Goal: Check status: Check status

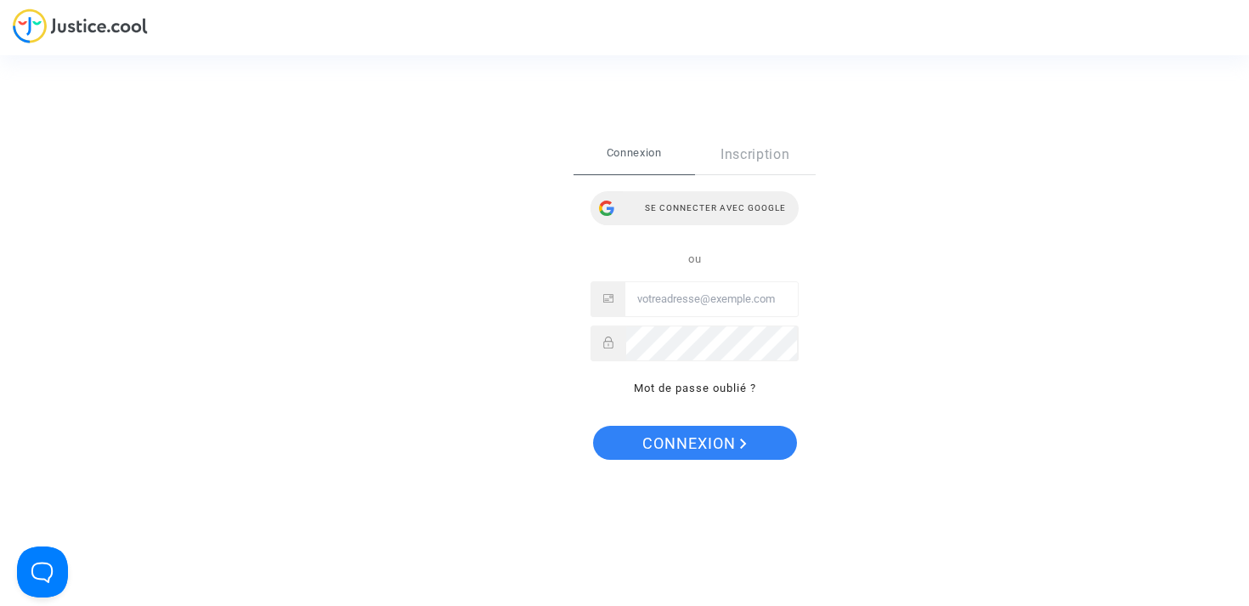
click at [694, 198] on div "Se connecter avec Google" at bounding box center [694, 208] width 208 height 34
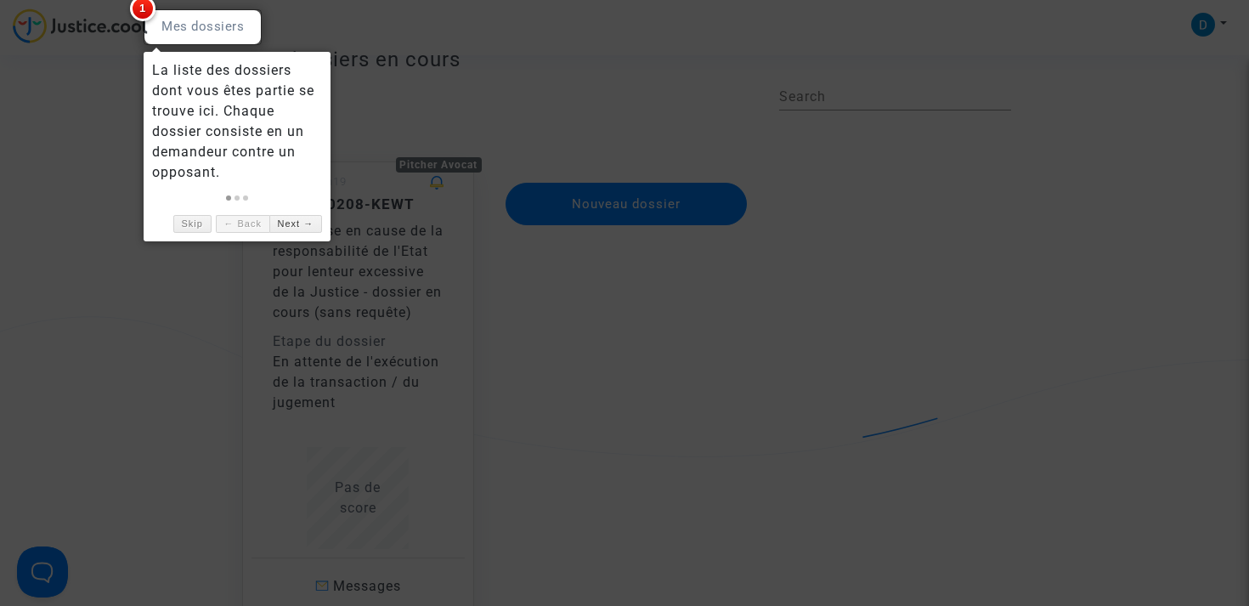
scroll to position [66, 0]
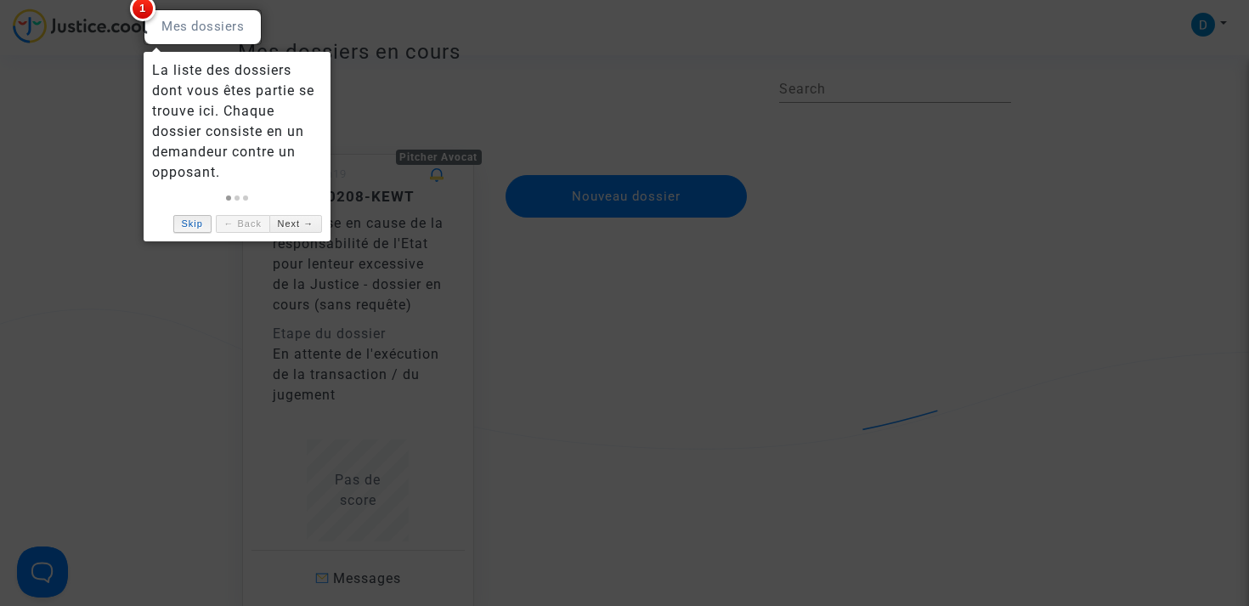
click at [193, 225] on link "Skip" at bounding box center [192, 224] width 38 height 18
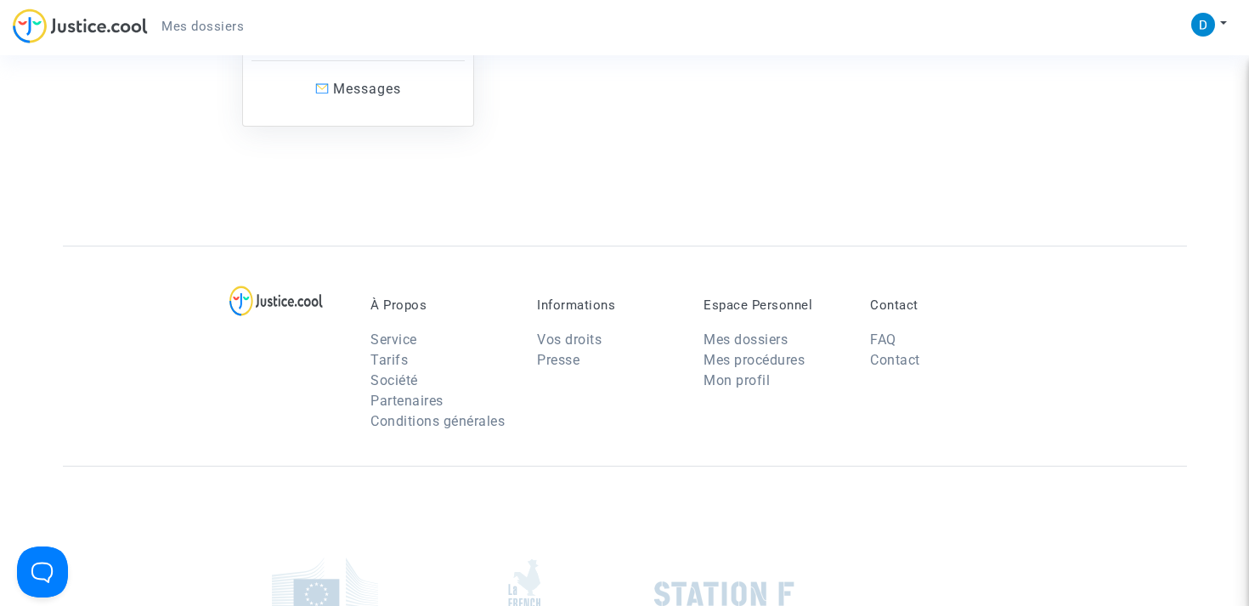
scroll to position [362, 0]
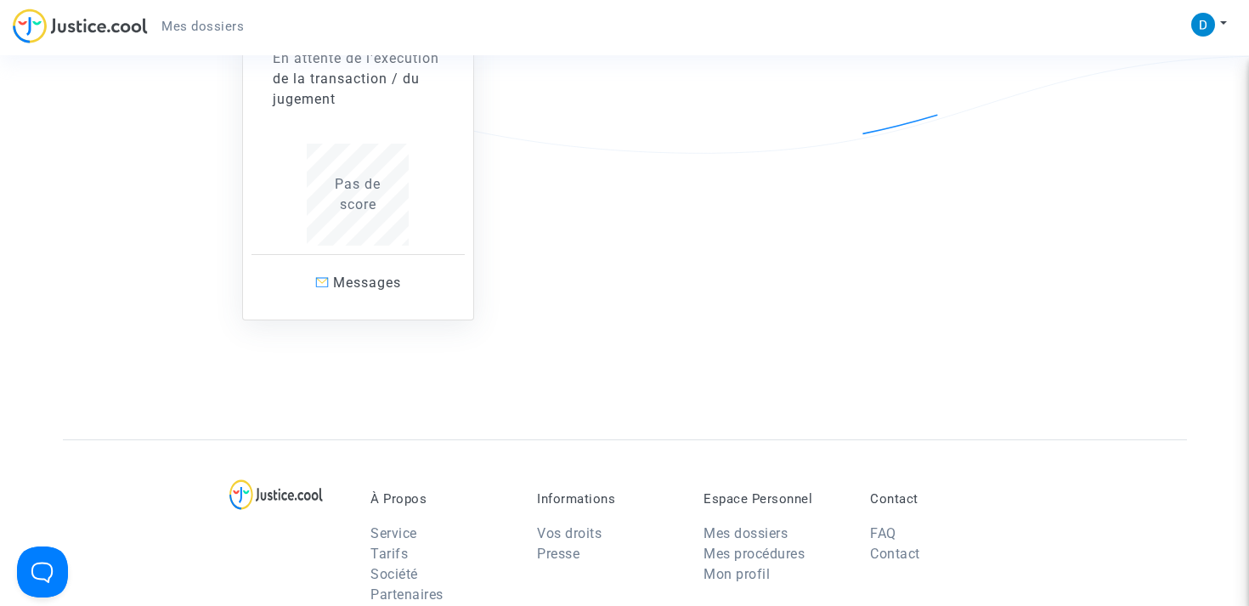
click at [361, 212] on span "Pas de score" at bounding box center [358, 194] width 46 height 37
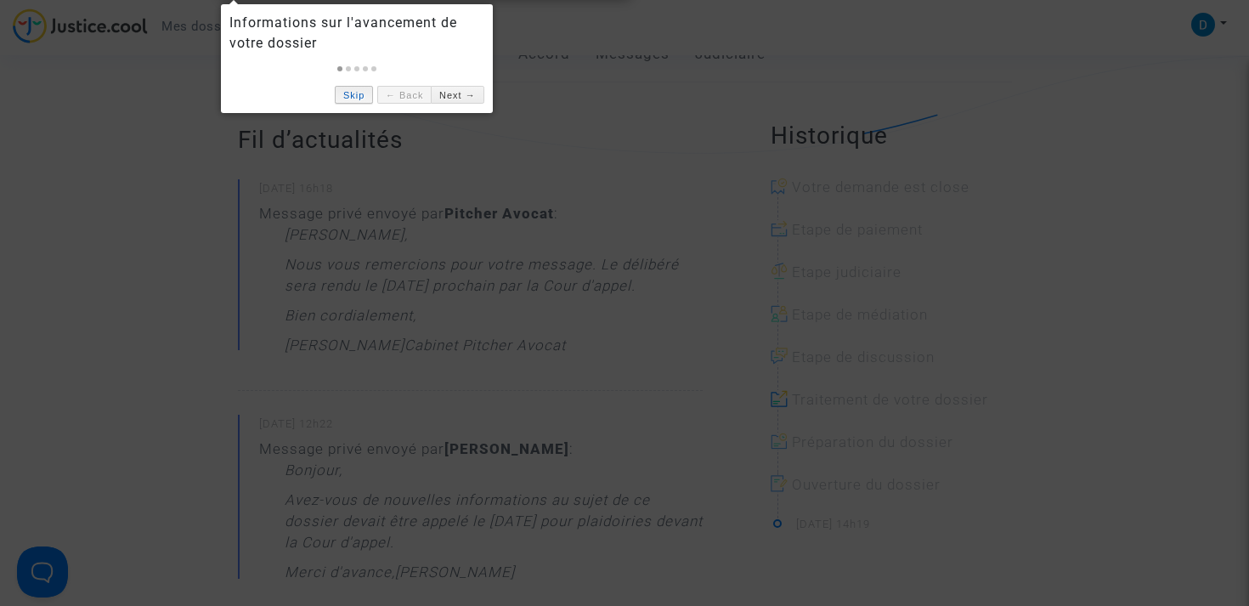
click at [356, 92] on link "Skip" at bounding box center [354, 95] width 38 height 18
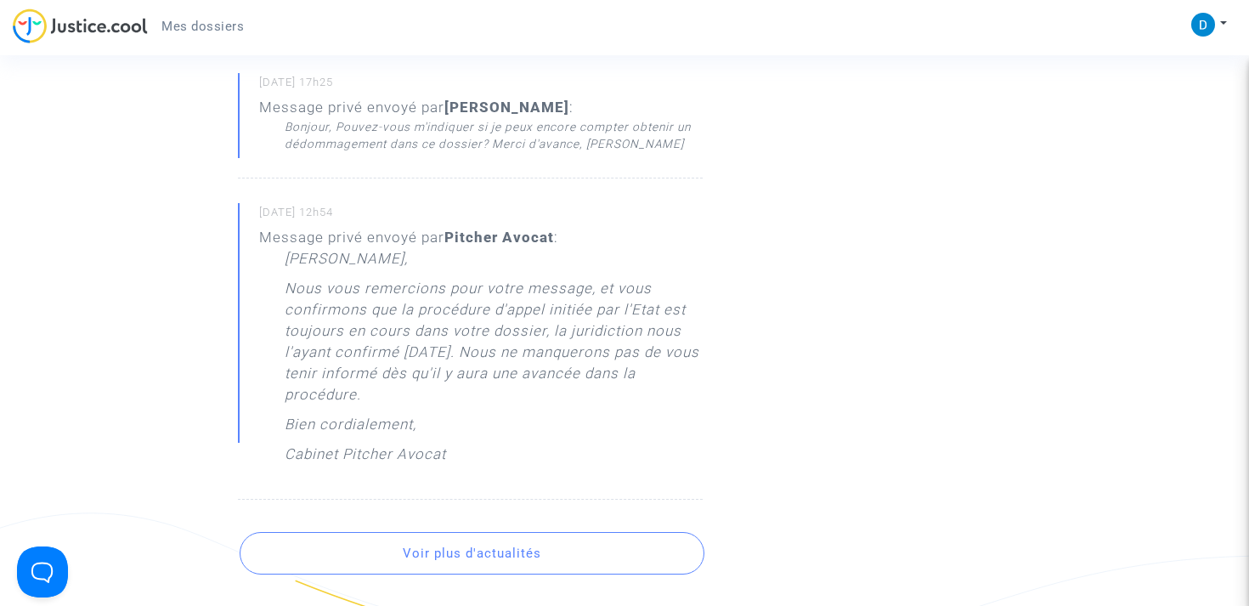
scroll to position [1460, 0]
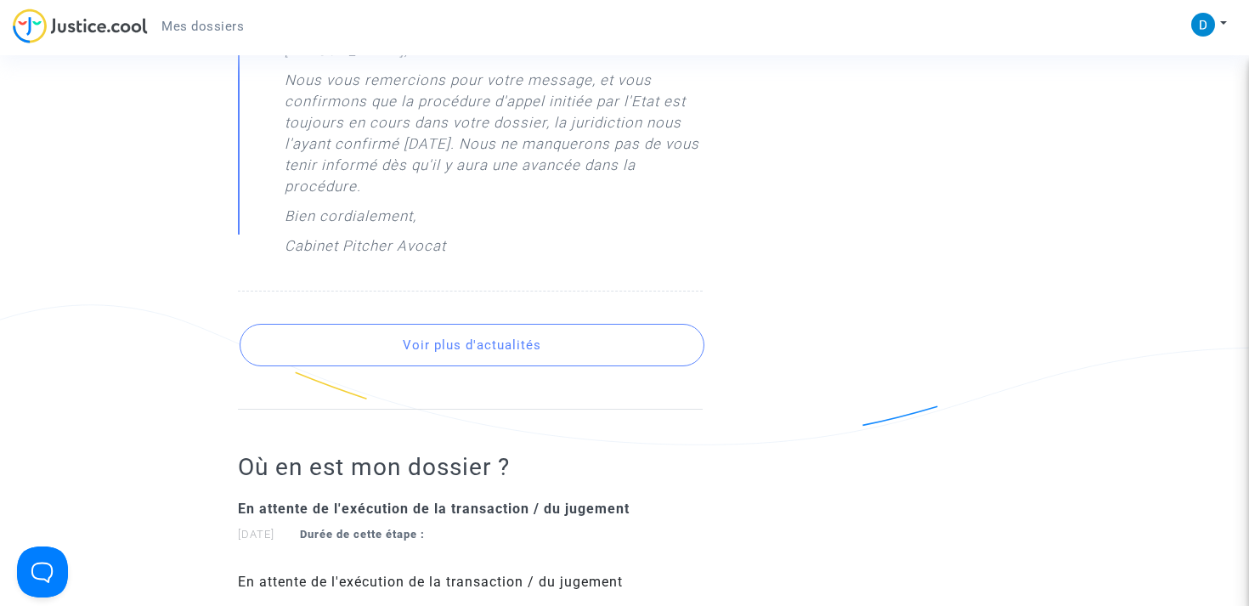
click at [429, 339] on button "Voir plus d'actualités" at bounding box center [472, 345] width 465 height 42
click at [425, 351] on button "Voir plus d'actualités" at bounding box center [472, 345] width 465 height 42
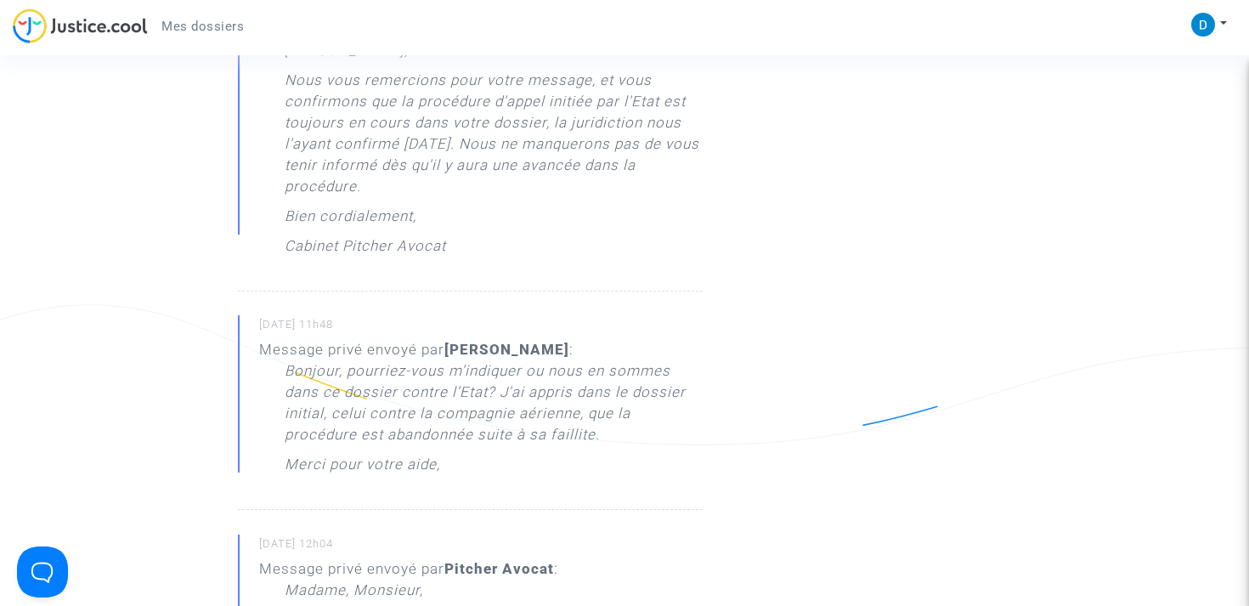
click at [425, 351] on div "Message privé envoyé par David ADEUX : Bonjour, pourriez-vous m'indiquer ou nou…" at bounding box center [480, 411] width 443 height 144
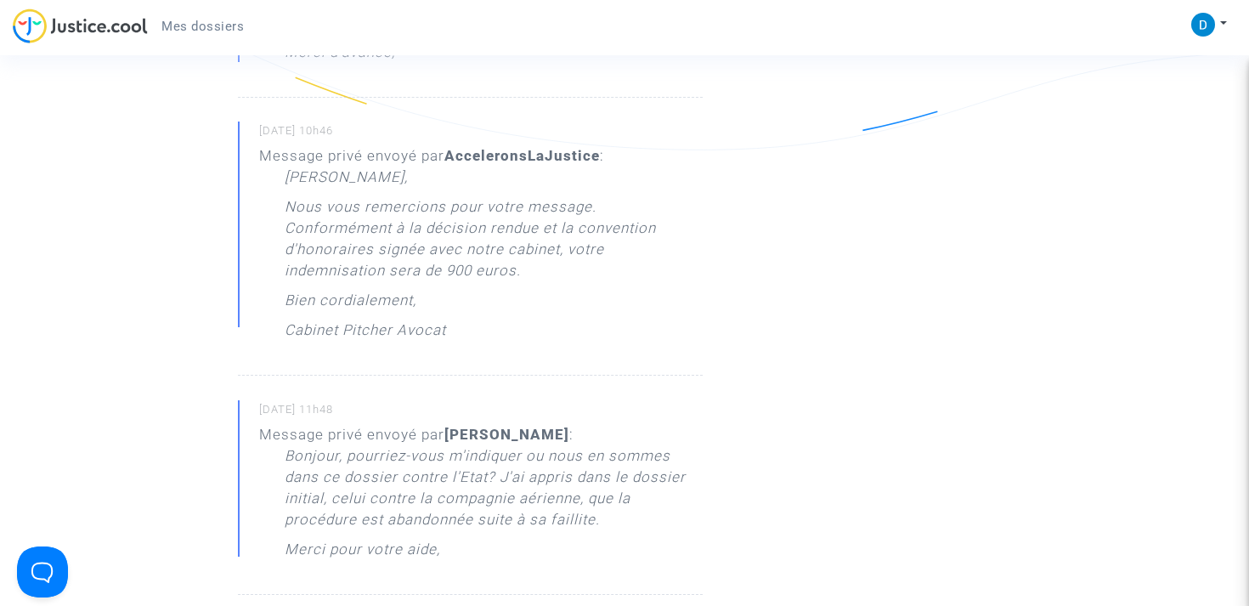
scroll to position [3156, 0]
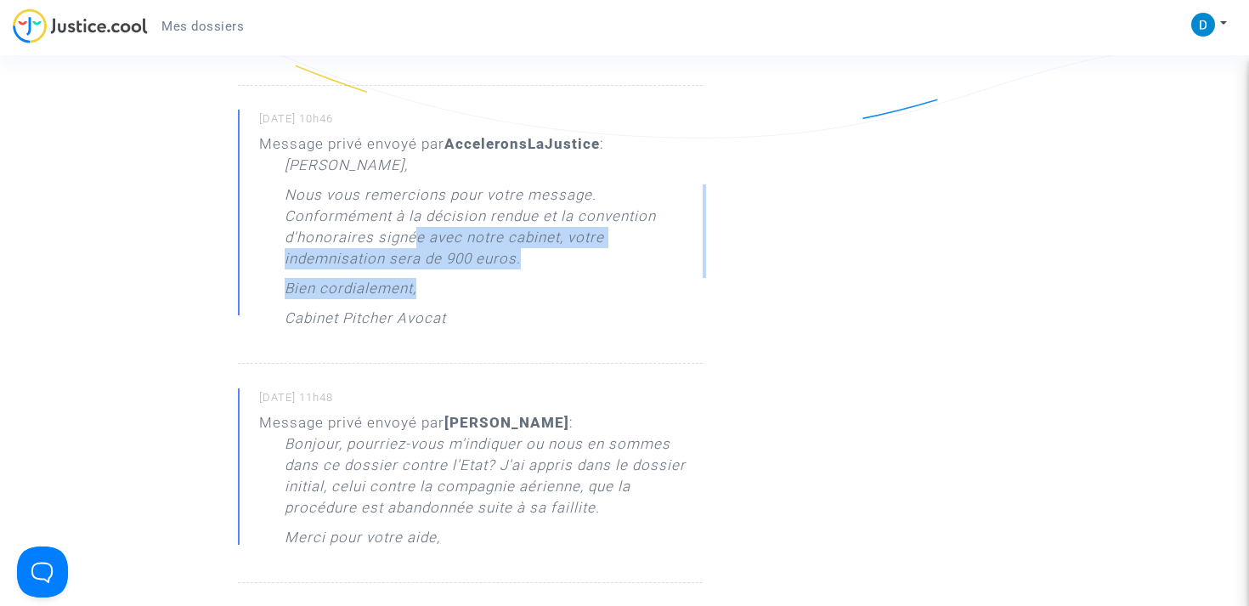
drag, startPoint x: 410, startPoint y: 246, endPoint x: 530, endPoint y: 280, distance: 124.5
click at [530, 279] on div "Cher Monsieur, Nous vous remercions pour votre message. Conformément à la décis…" at bounding box center [494, 246] width 418 height 183
